Goal: Information Seeking & Learning: Understand process/instructions

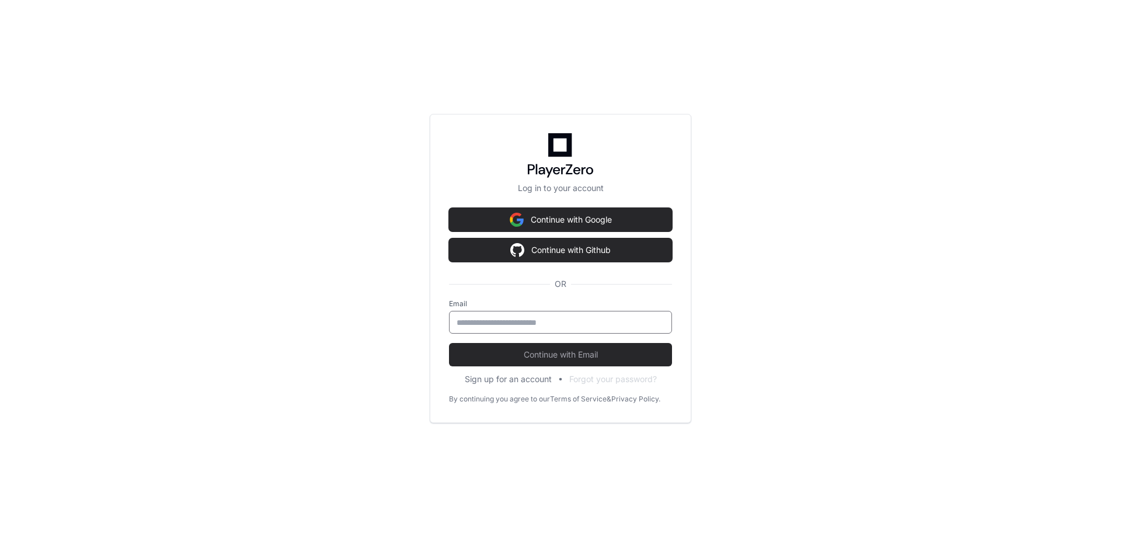
click at [506, 321] on input "email" at bounding box center [561, 323] width 208 height 12
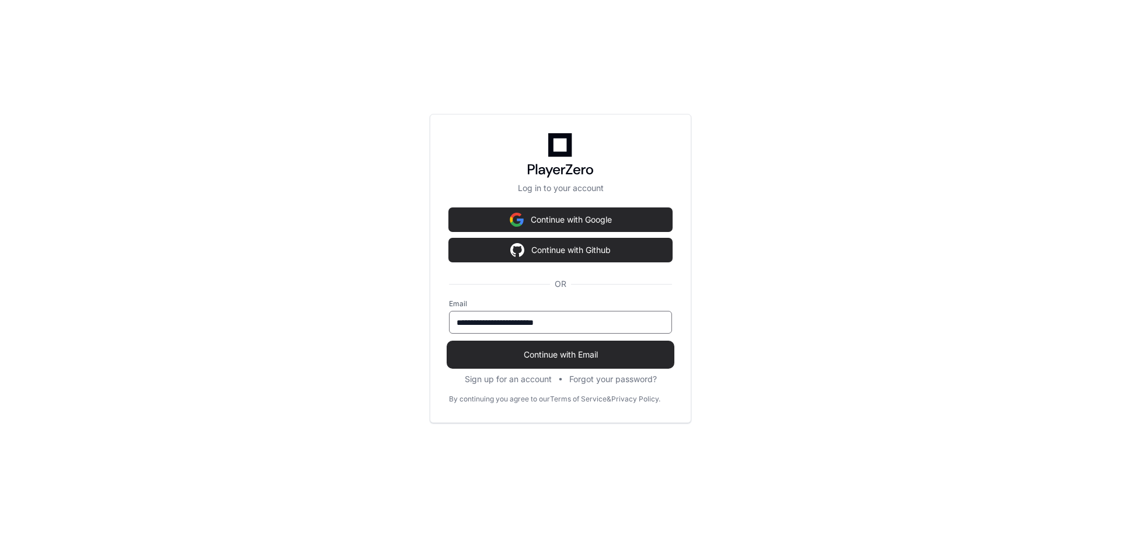
type input "**********"
click at [578, 352] on span "Continue with Email" at bounding box center [560, 355] width 223 height 12
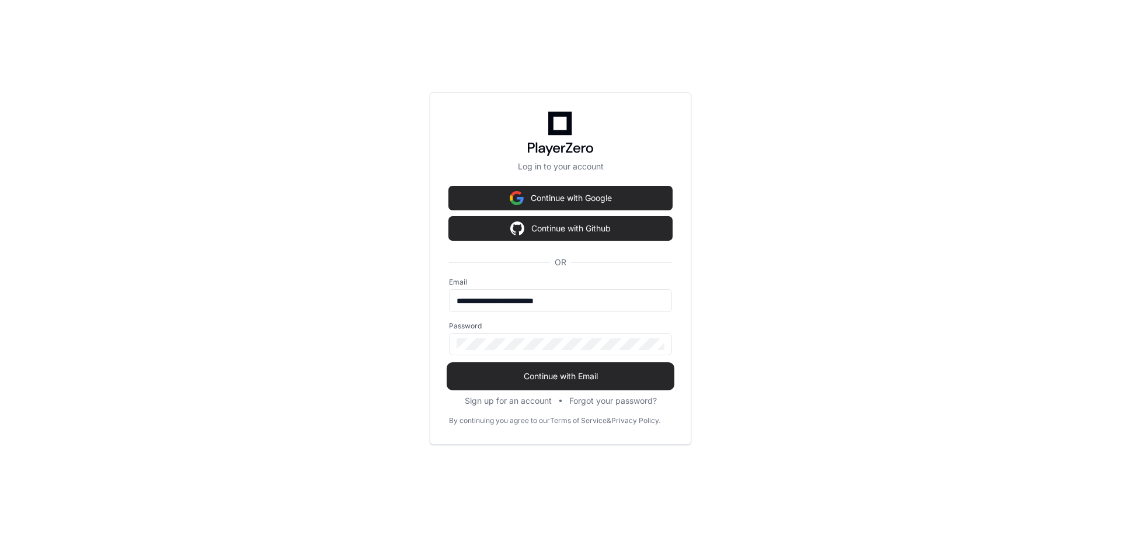
click at [583, 380] on span "Continue with Email" at bounding box center [560, 376] width 223 height 12
click at [409, 340] on div "**********" at bounding box center [560, 268] width 1121 height 537
click at [593, 373] on span "Continue with Email" at bounding box center [560, 376] width 223 height 12
click at [363, 356] on div "**********" at bounding box center [560, 268] width 1121 height 537
click at [585, 377] on span "Continue with Email" at bounding box center [560, 376] width 223 height 12
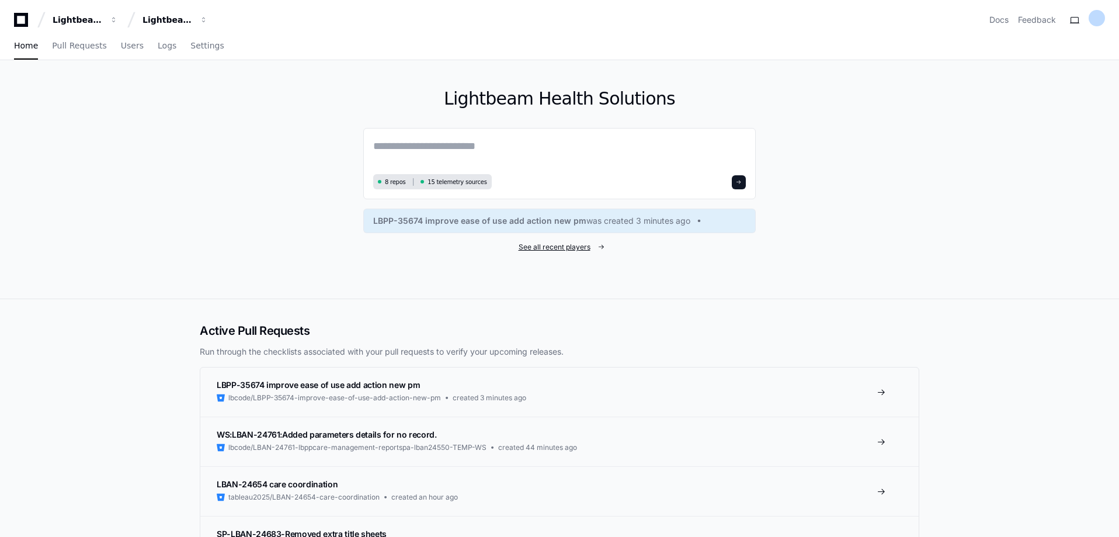
click at [544, 248] on span "See all recent players" at bounding box center [555, 246] width 72 height 9
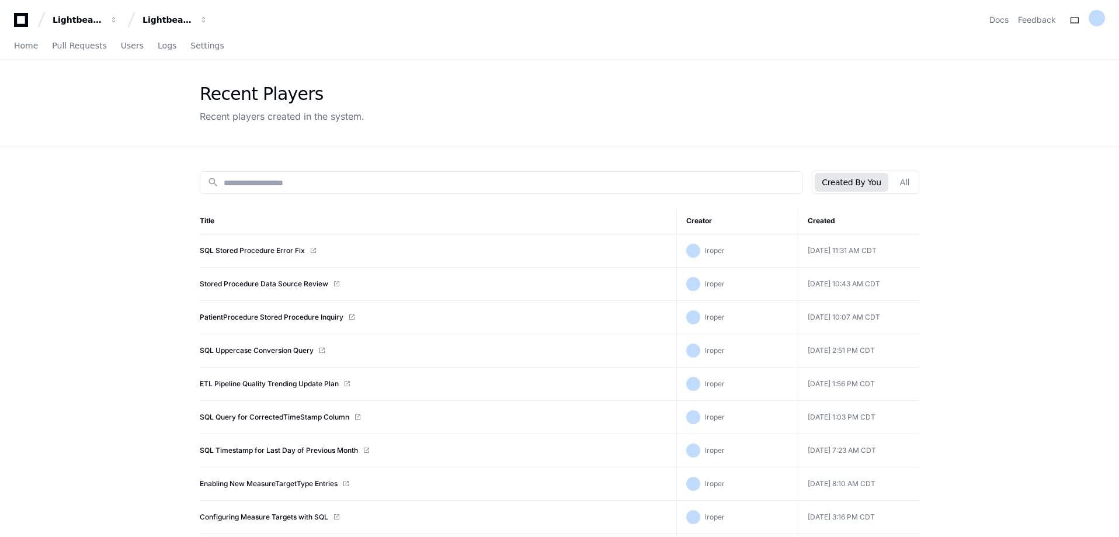
click at [349, 385] on span at bounding box center [346, 383] width 7 height 7
click at [286, 383] on link "ETL Pipeline Quality Trending Update Plan" at bounding box center [269, 383] width 139 height 9
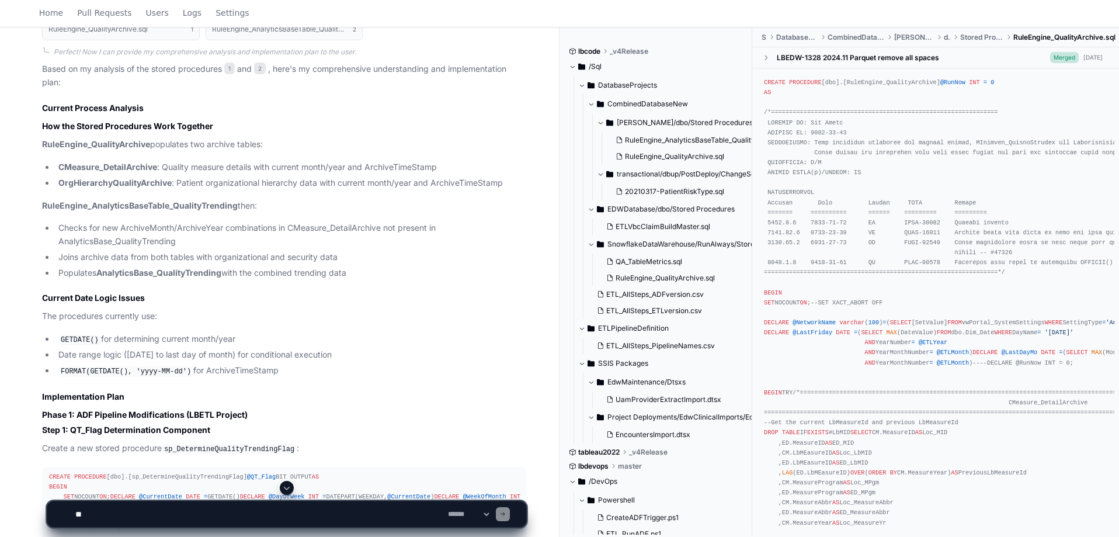
scroll to position [935, 0]
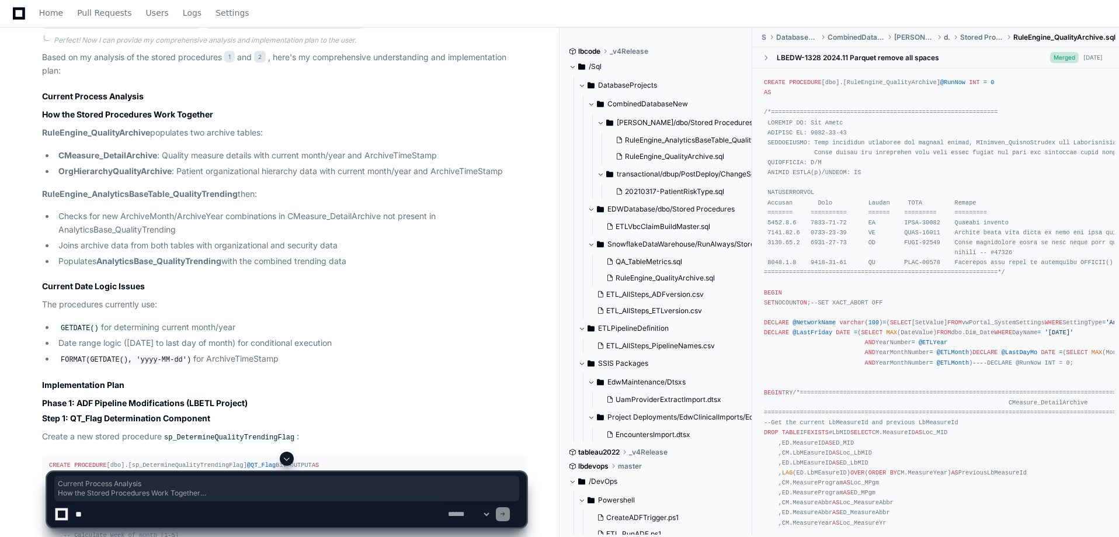
drag, startPoint x: 275, startPoint y: 359, endPoint x: 40, endPoint y: 93, distance: 354.2
click at [276, 362] on li "FORMAT(GETDATE(), 'yyyy-MM-dd') for ArchiveTimeStamp" at bounding box center [290, 359] width 471 height 14
click at [50, 99] on h2 "Current Process Analysis" at bounding box center [284, 97] width 484 height 12
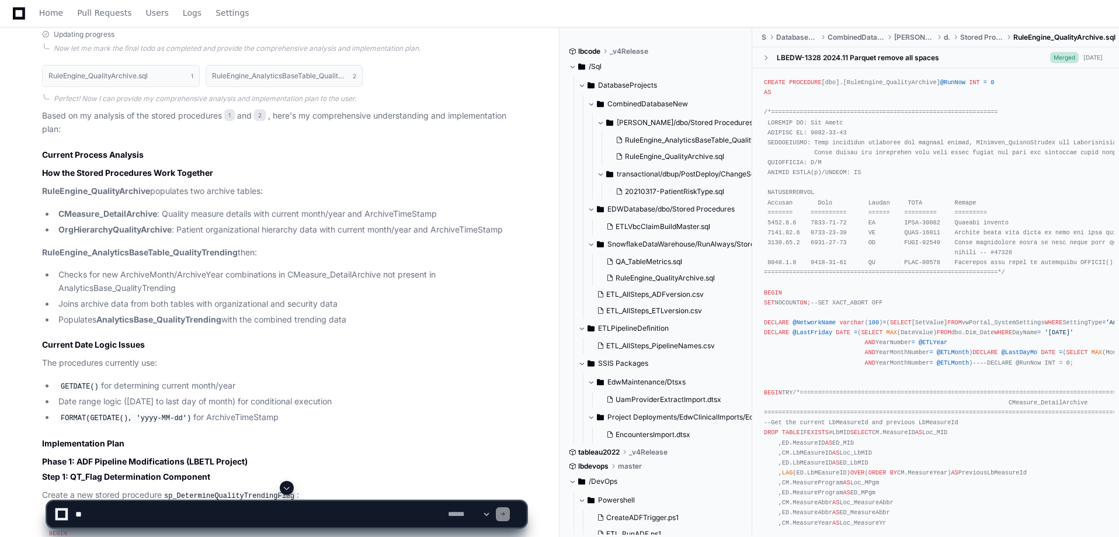
scroll to position [1051, 0]
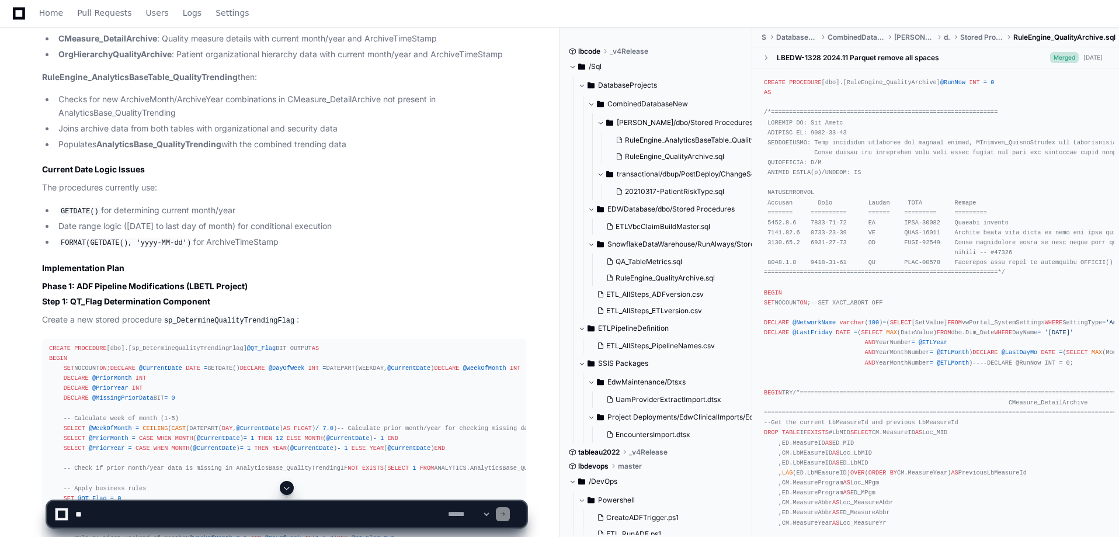
click at [120, 243] on code "FORMAT(GETDATE(), 'yyyy-MM-dd')" at bounding box center [125, 243] width 135 height 11
click at [273, 241] on li "FORMAT(GETDATE(), 'yyyy-MM-dd') for ArchiveTimeStamp" at bounding box center [290, 242] width 471 height 14
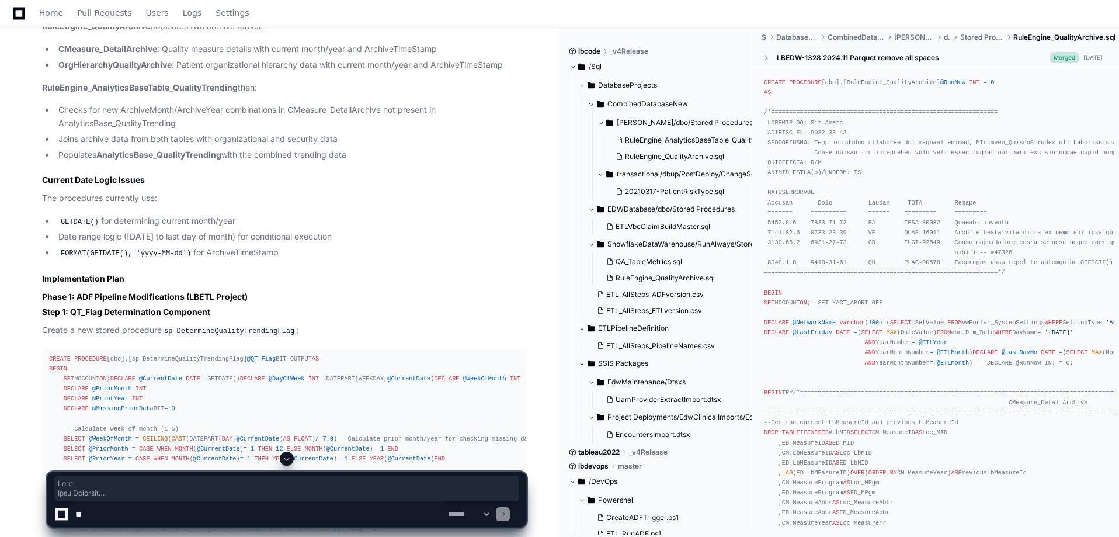
drag, startPoint x: 269, startPoint y: 244, endPoint x: 33, endPoint y: 10, distance: 331.6
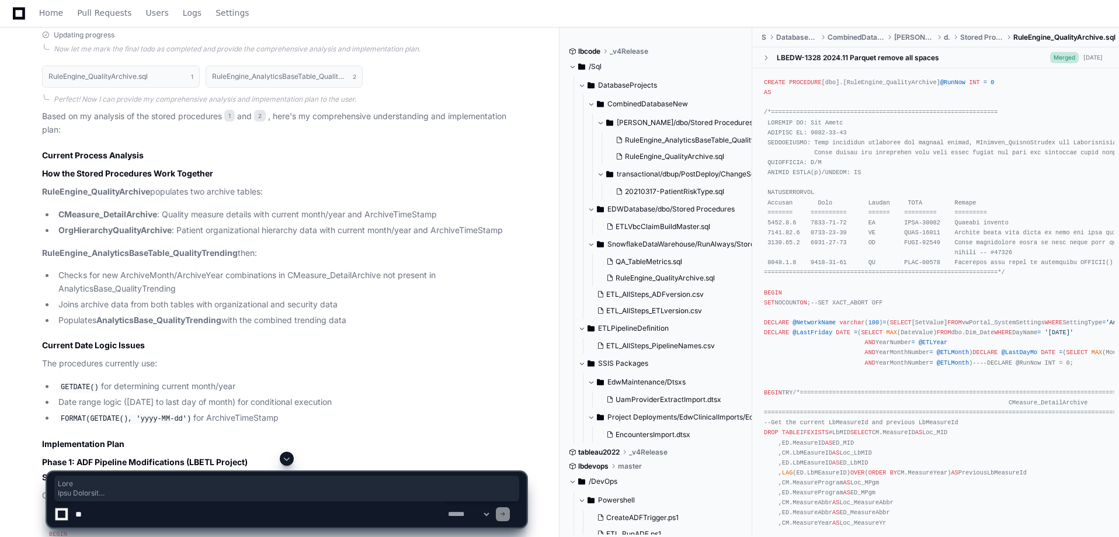
scroll to position [921, 0]
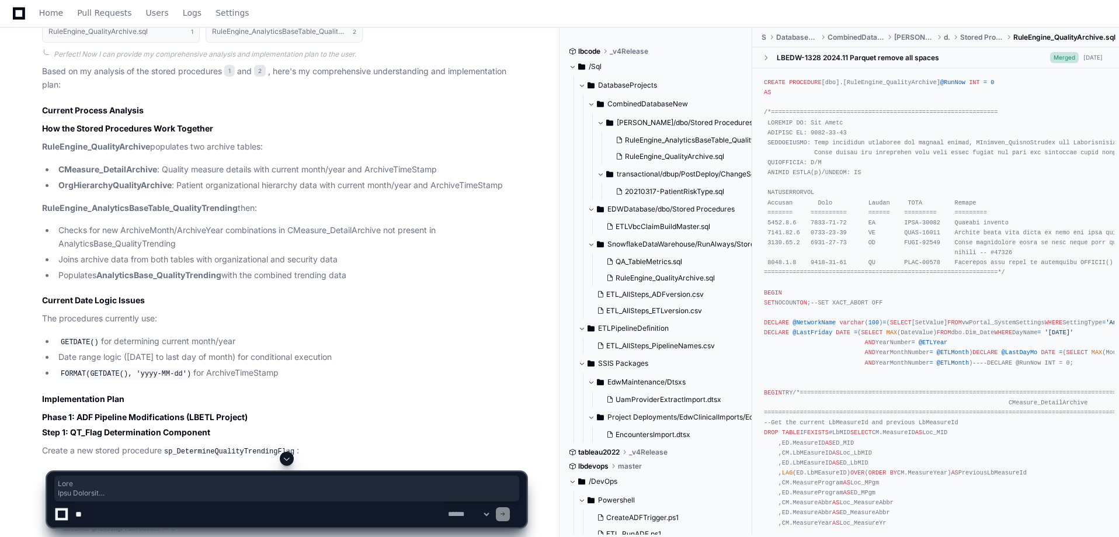
drag, startPoint x: 42, startPoint y: 109, endPoint x: 280, endPoint y: 374, distance: 356.1
copy article "Current Process Analysis How the Stored Procedures Work Together RuleEngine_Qua…"
